Goal: Task Accomplishment & Management: Manage account settings

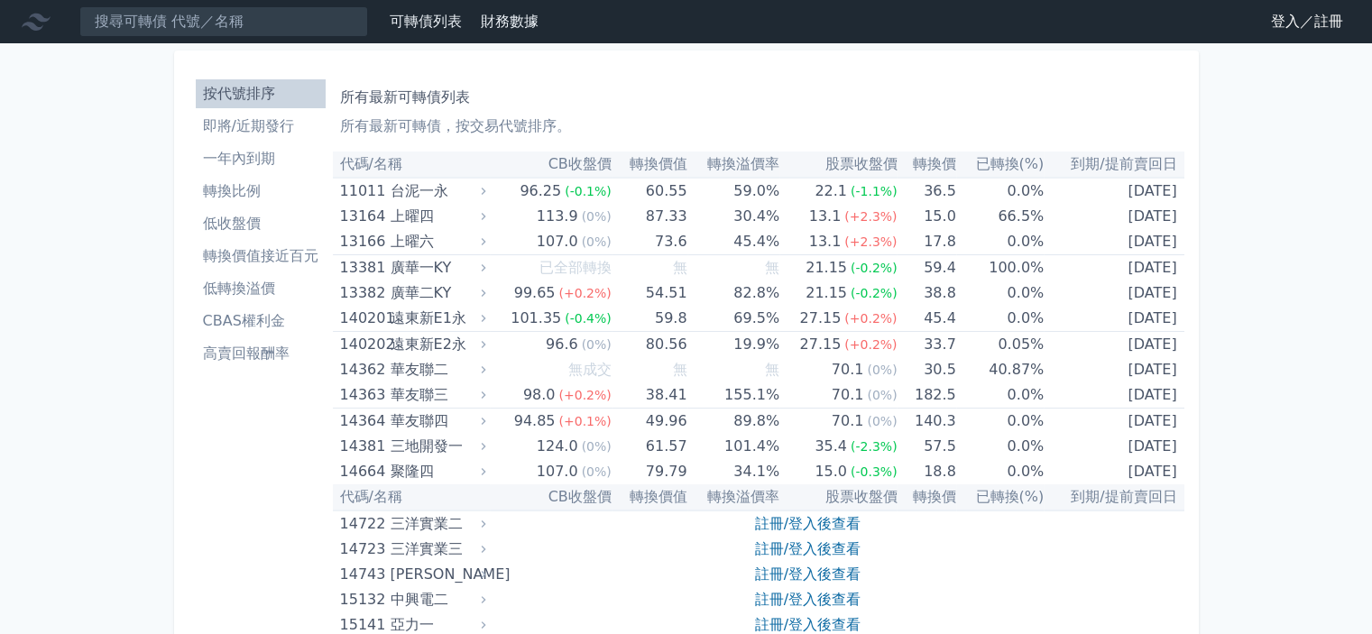
click at [1292, 13] on link "登入／註冊" at bounding box center [1306, 21] width 101 height 29
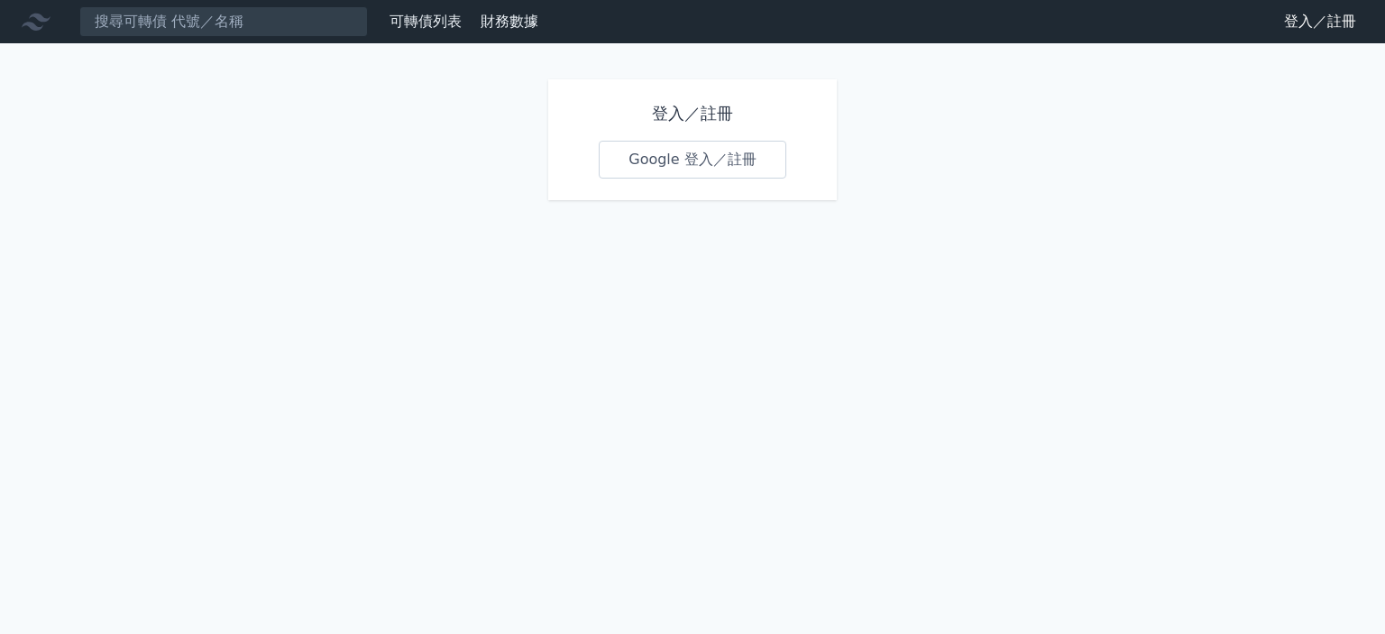
click at [731, 155] on link "Google 登入／註冊" at bounding box center [693, 160] width 188 height 38
